Goal: Transaction & Acquisition: Book appointment/travel/reservation

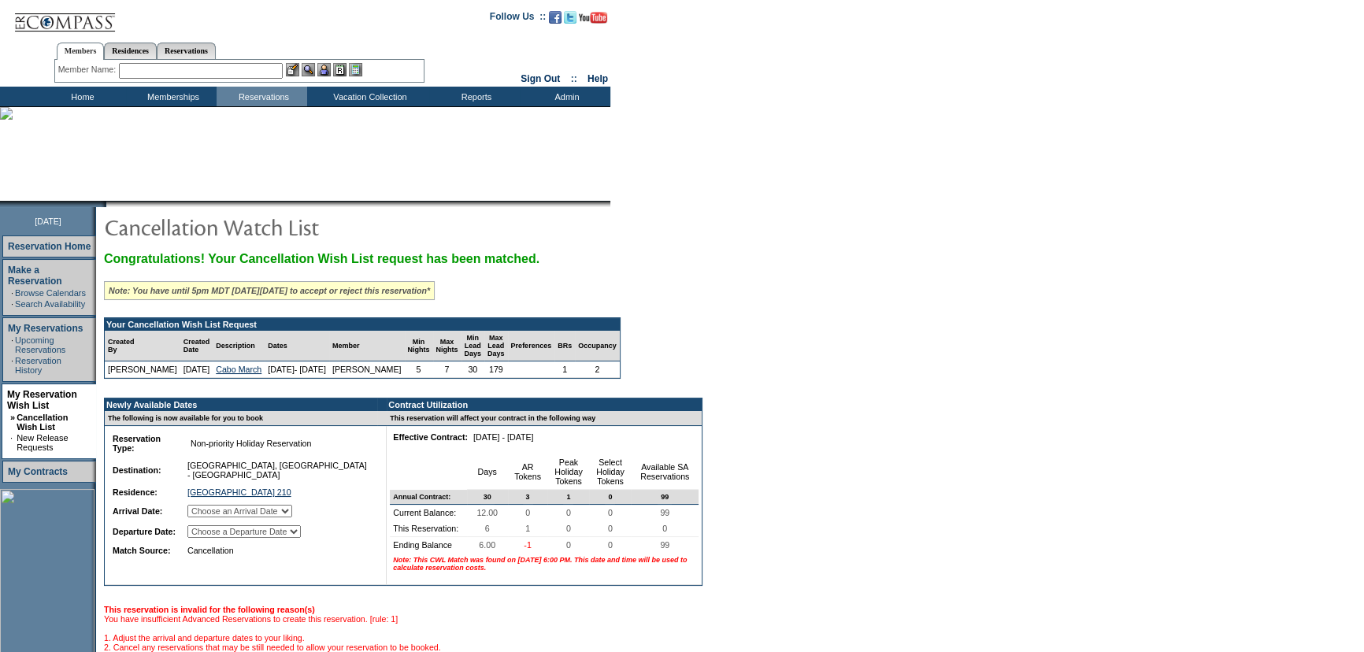
click at [292, 518] on select "Choose an Arrival Date Sunday, March 15, 2026 Monday, March 16, 2026 Tuesday, M…" at bounding box center [239, 511] width 105 height 13
select select "03/15/2026"
click at [207, 518] on select "Choose an Arrival Date Sunday, March 15, 2026 Monday, March 16, 2026 Tuesday, M…" at bounding box center [239, 511] width 105 height 13
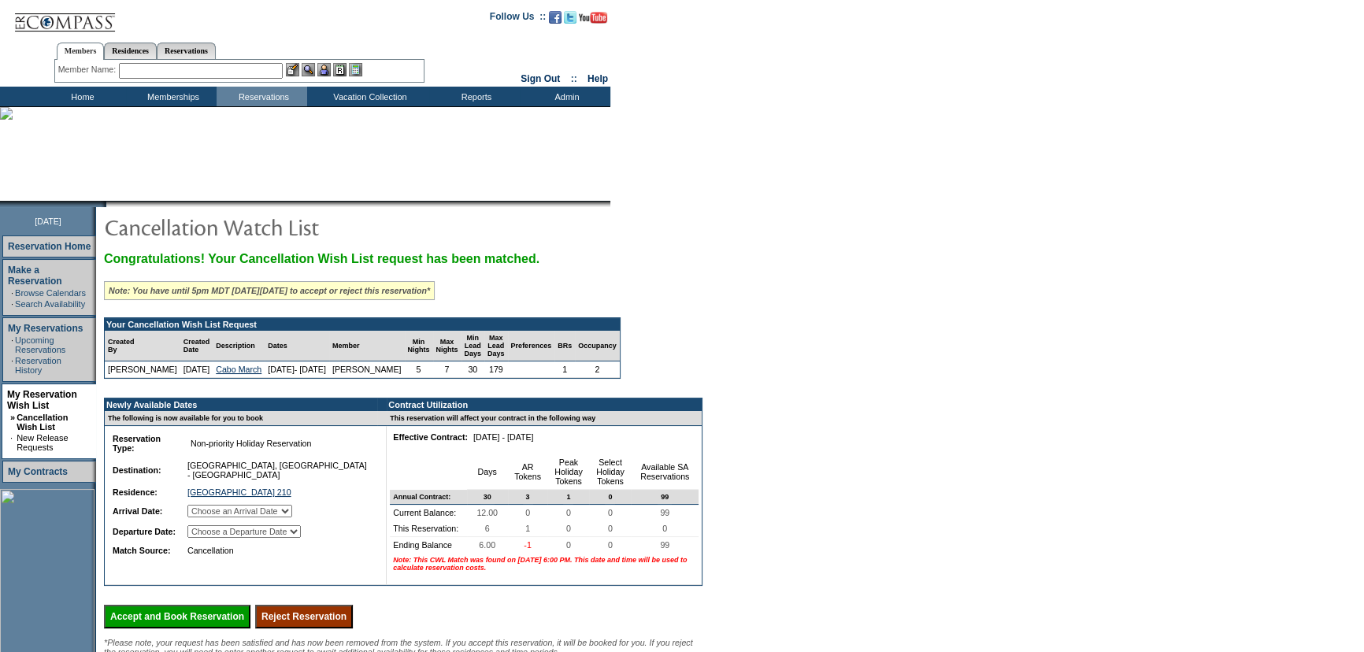
click at [301, 538] on select "Choose a Departure Date Monday, March 16, 2026 Tuesday, March 17, 2026 Wednesda…" at bounding box center [243, 531] width 113 height 13
select select "03/21/2026"
click at [208, 538] on select "Choose a Departure Date Monday, March 16, 2026 Tuesday, March 17, 2026 Wednesda…" at bounding box center [243, 531] width 113 height 13
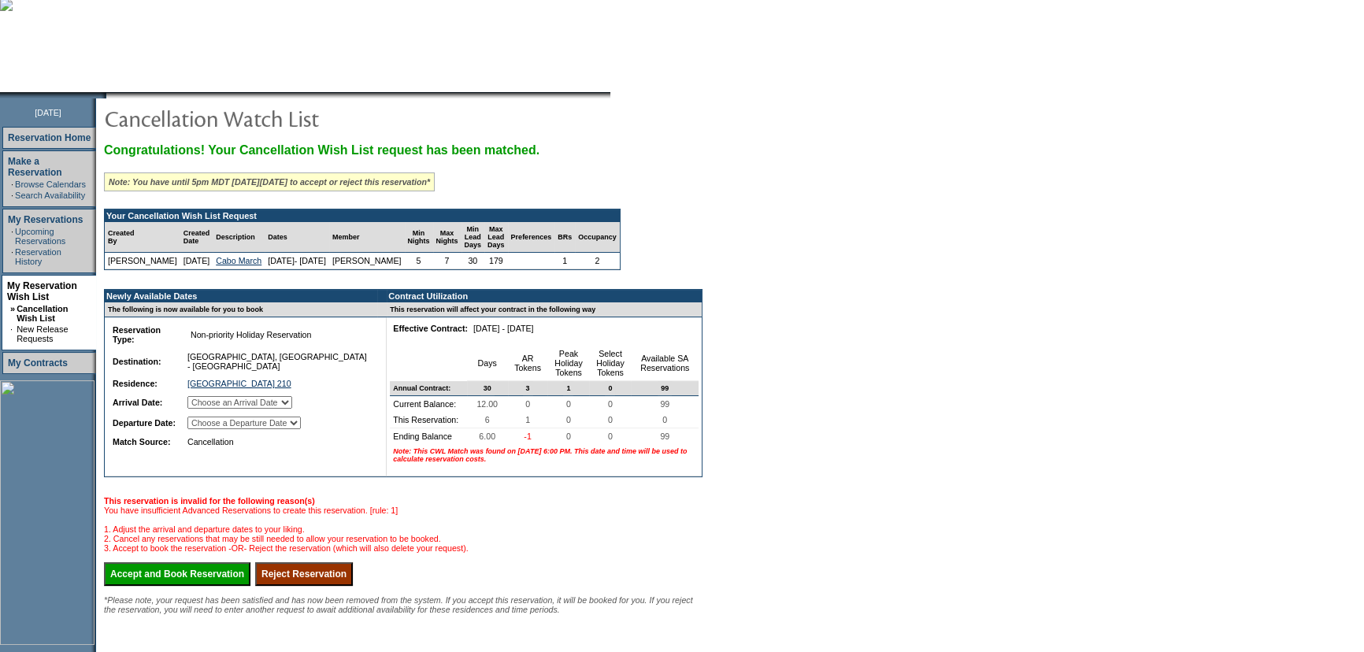
scroll to position [143, 0]
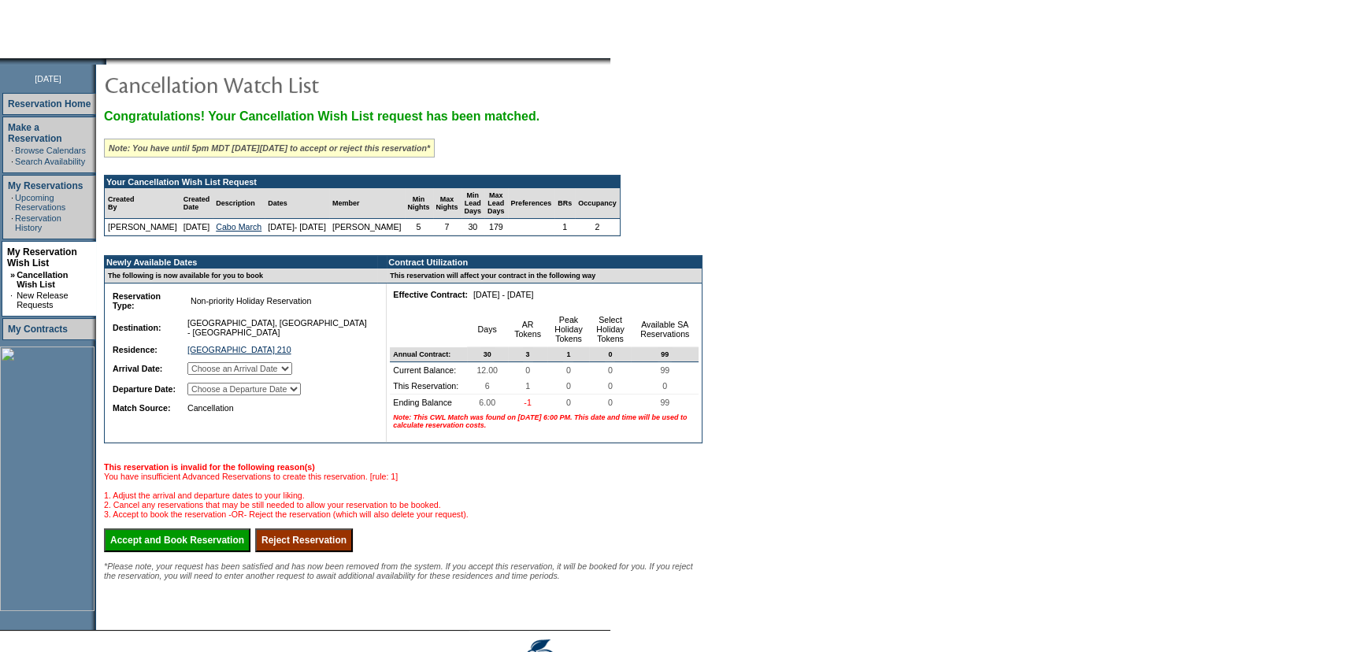
click at [244, 552] on input "Accept and Book Reservation" at bounding box center [177, 541] width 147 height 24
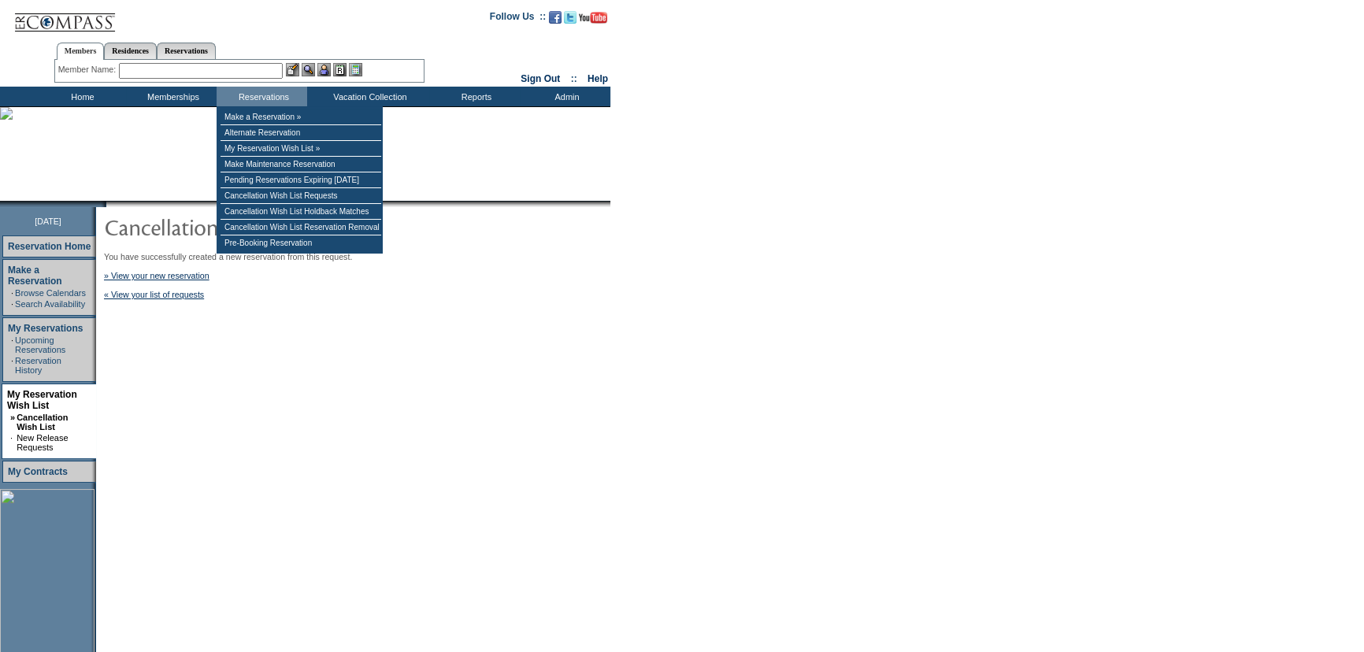
click at [299, 337] on td "You have successfully created a new reservation from this request. » View your …" at bounding box center [401, 490] width 611 height 566
click at [267, 69] on input "text" at bounding box center [201, 71] width 164 height 16
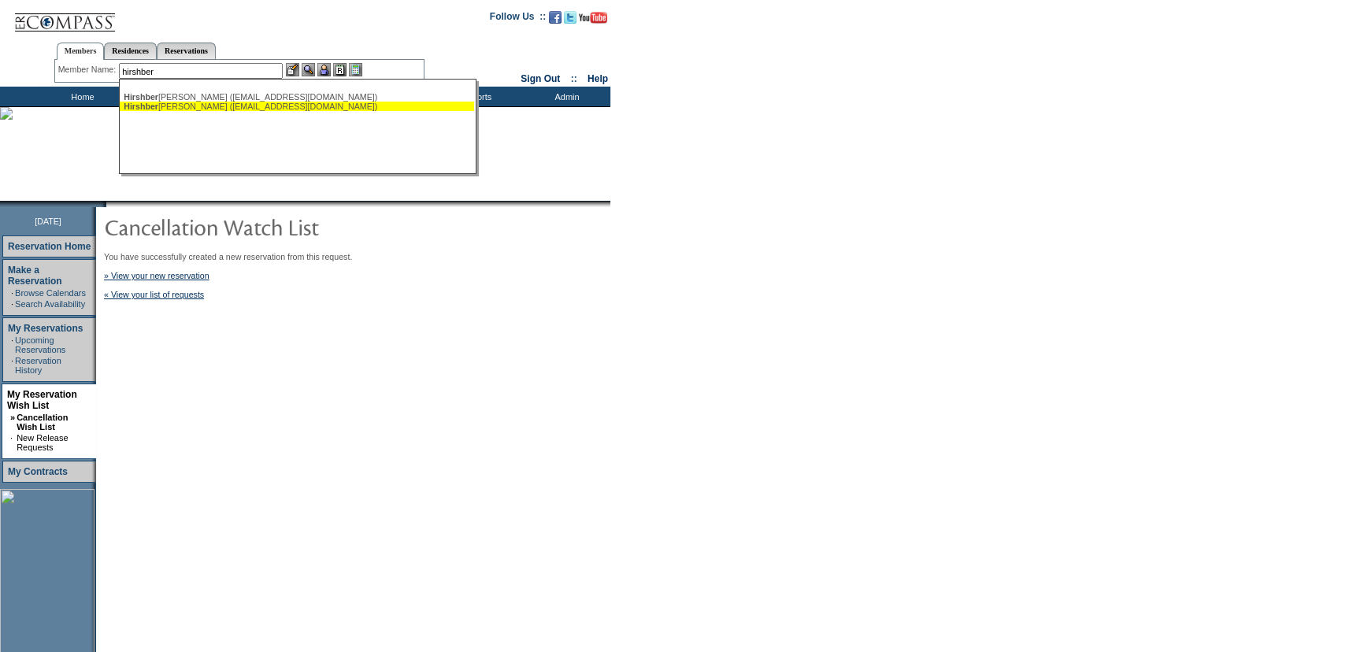
click at [281, 104] on div "[PERSON_NAME], [PERSON_NAME] ([EMAIL_ADDRESS][DOMAIN_NAME])" at bounding box center [297, 106] width 347 height 9
type input "[PERSON_NAME] ([EMAIL_ADDRESS][DOMAIN_NAME])"
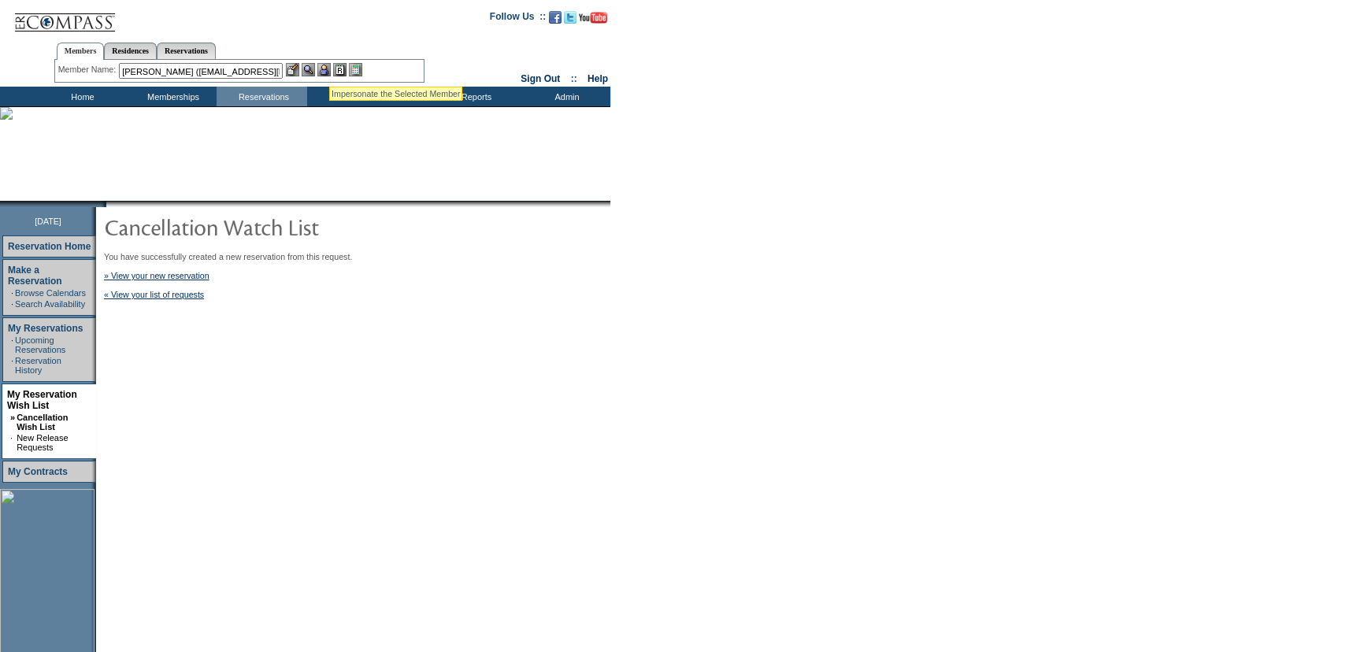
click at [329, 67] on img at bounding box center [323, 69] width 13 height 13
click at [315, 68] on img at bounding box center [308, 69] width 13 height 13
